Goal: Book appointment/travel/reservation

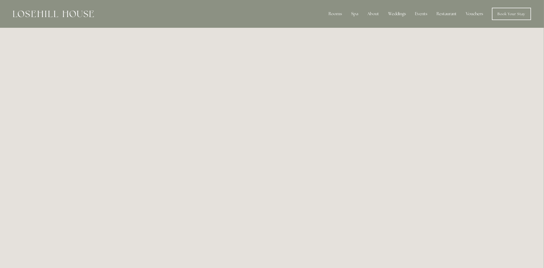
click at [478, 14] on link "Vouchers" at bounding box center [474, 14] width 25 height 10
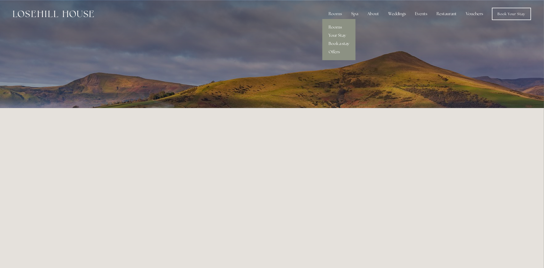
click at [340, 43] on link "Book a stay" at bounding box center [338, 44] width 33 height 8
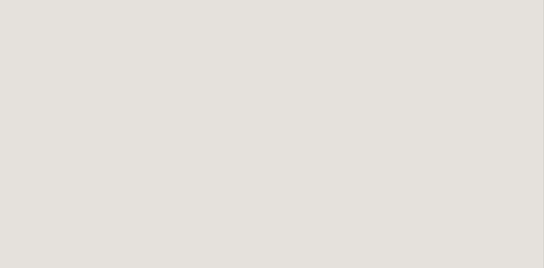
scroll to position [754, 0]
